Goal: Task Accomplishment & Management: Manage account settings

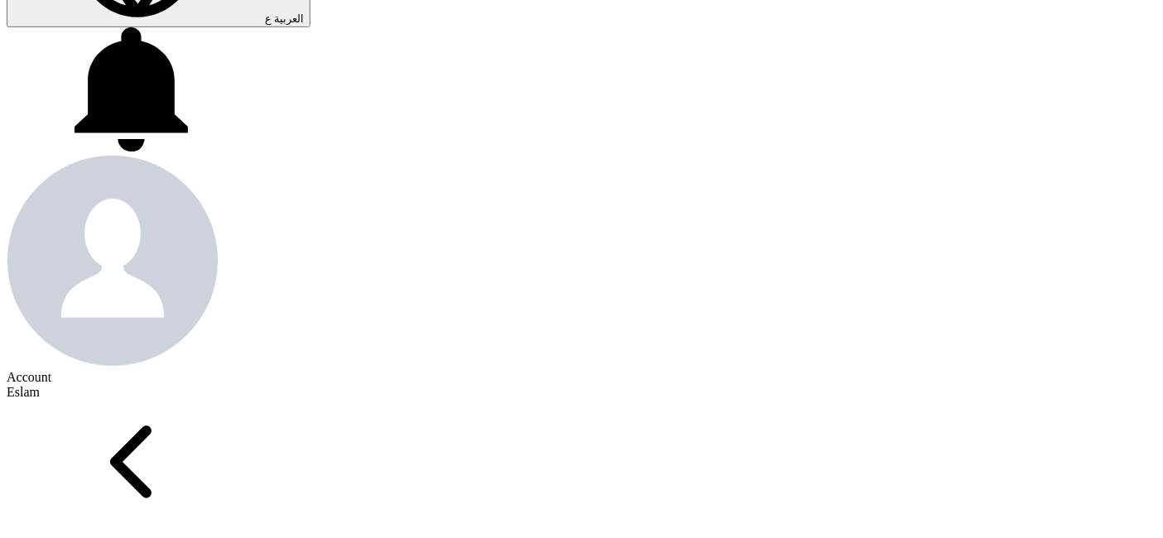
scroll to position [643, 0]
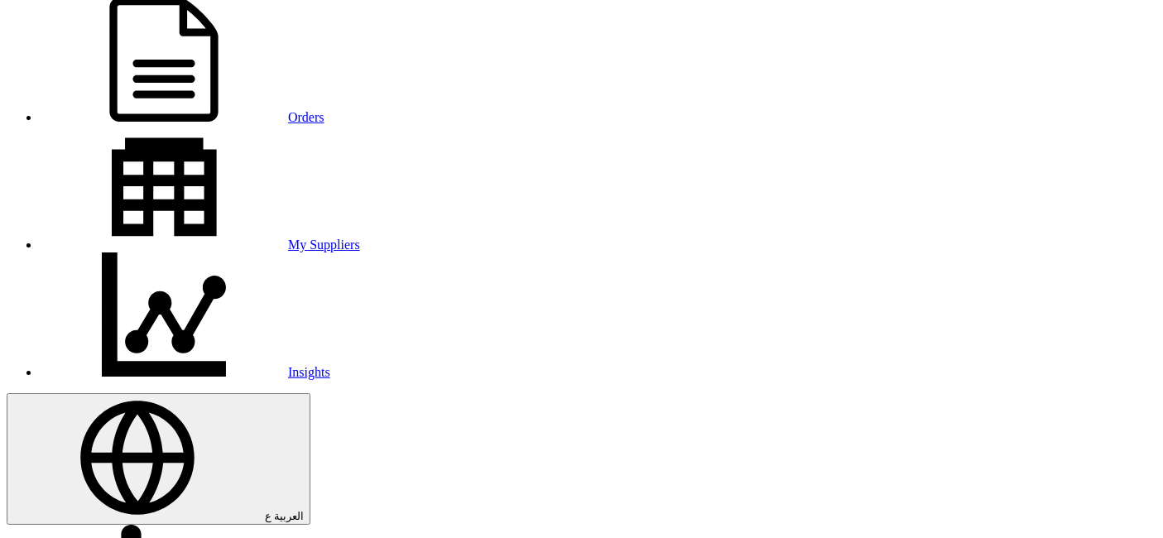
scroll to position [184, 0]
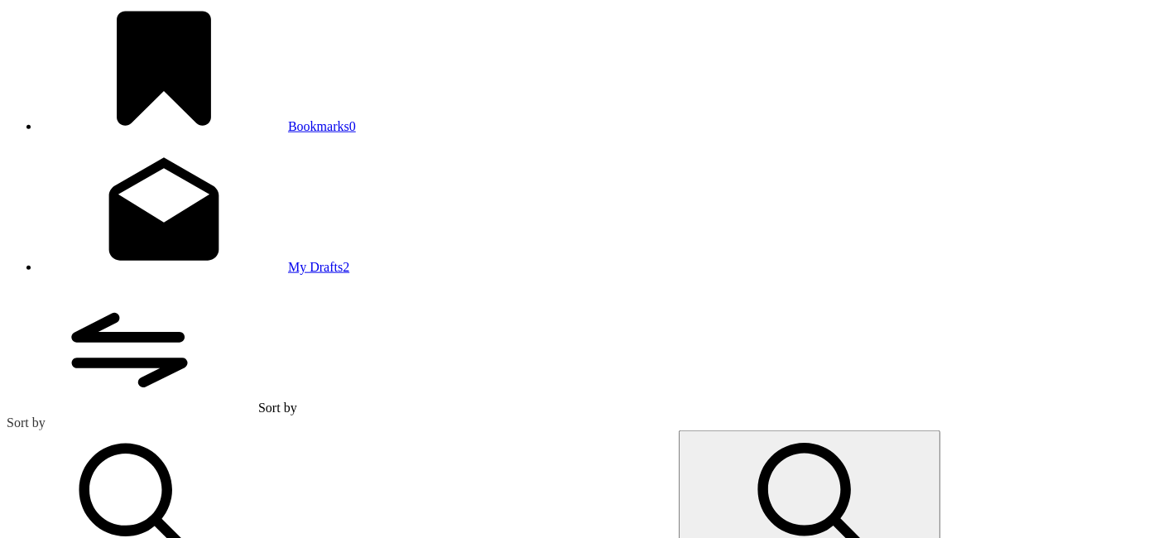
scroll to position [1871, 0]
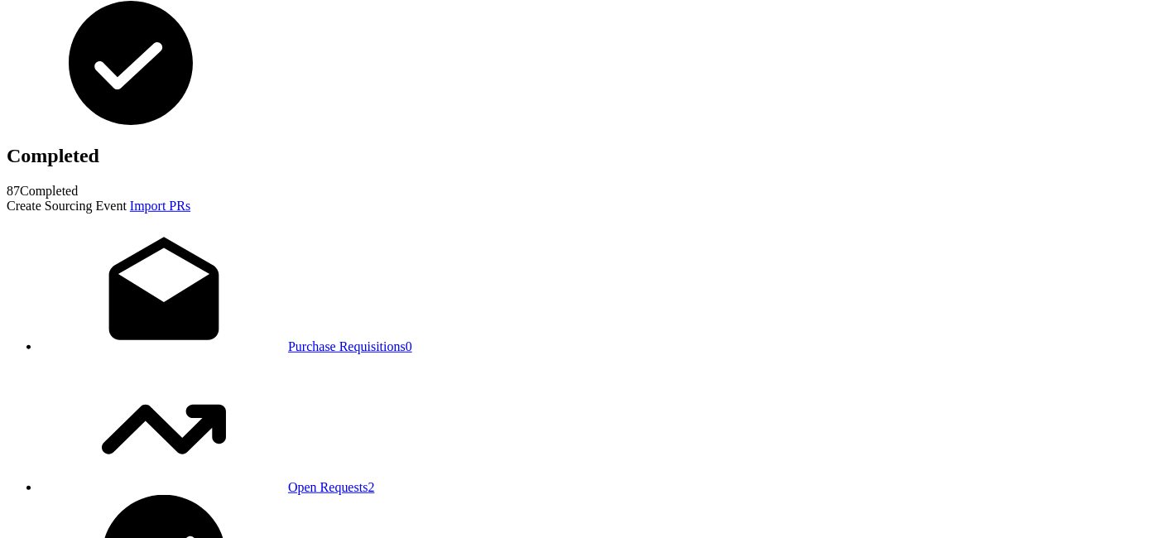
scroll to position [1287, 0]
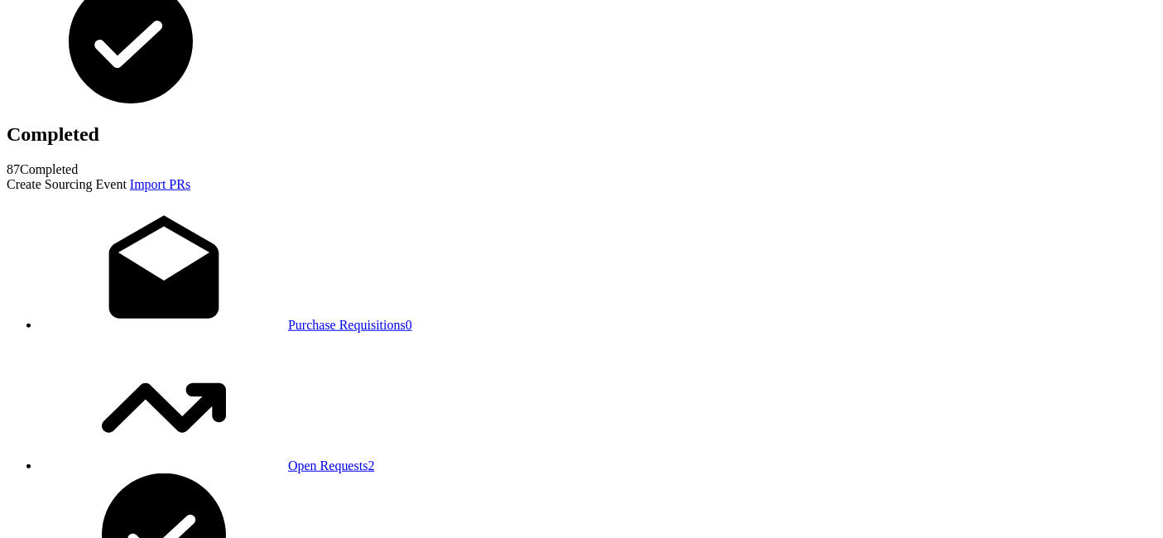
scroll to position [1195, 0]
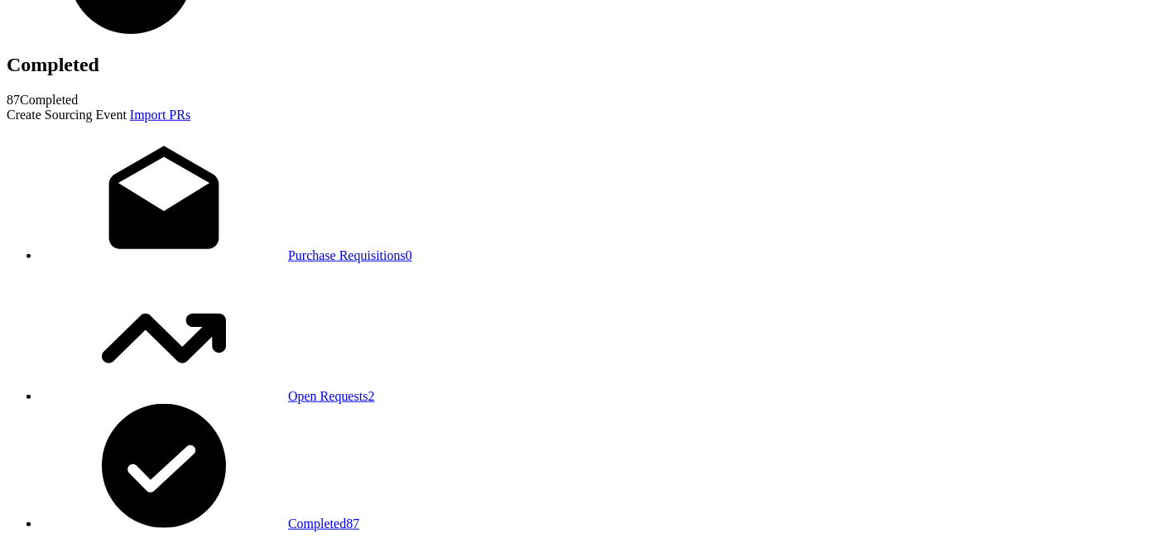
drag, startPoint x: 861, startPoint y: 301, endPoint x: 829, endPoint y: 302, distance: 31.5
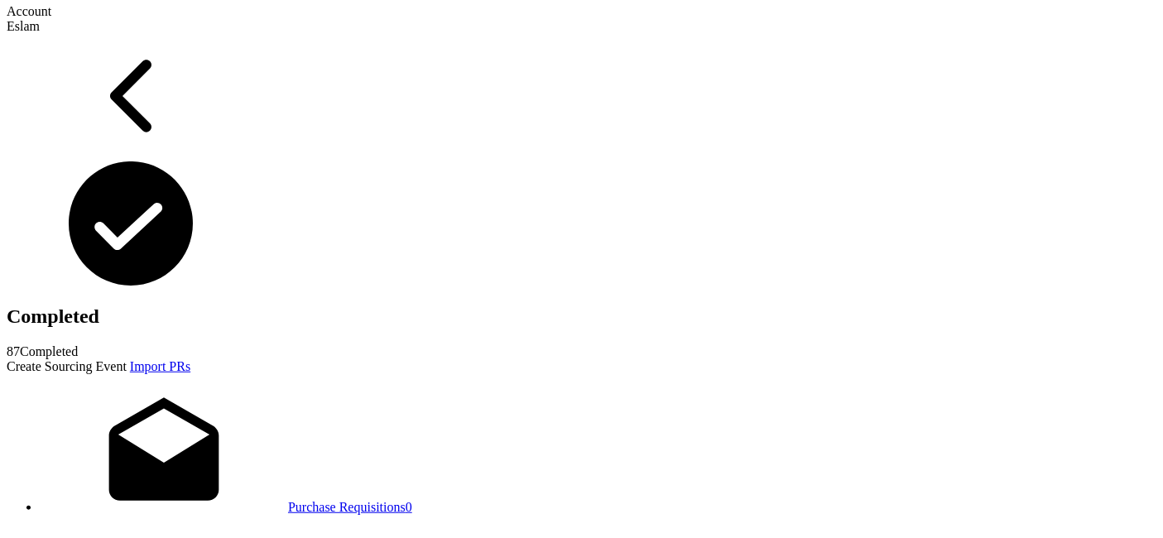
scroll to position [1011, 0]
